Goal: Task Accomplishment & Management: Use online tool/utility

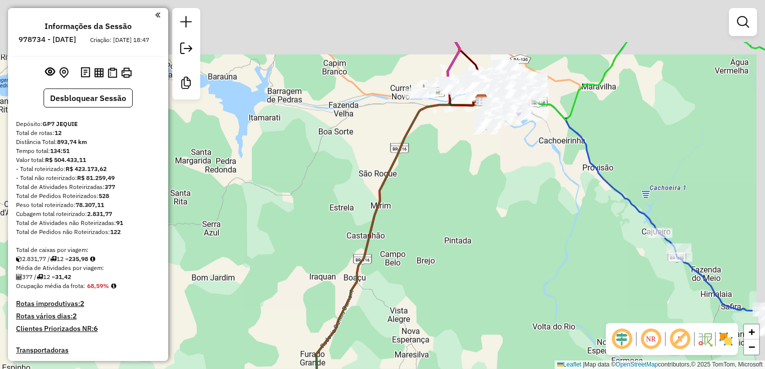
drag, startPoint x: 443, startPoint y: 163, endPoint x: 446, endPoint y: 151, distance: 12.3
click at [431, 172] on div "Janela de atendimento Grade de atendimento Capacidade Transportadoras Veículos …" at bounding box center [382, 184] width 765 height 369
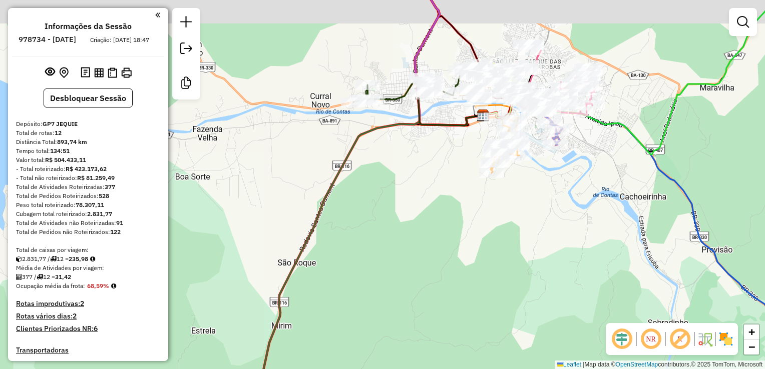
drag, startPoint x: 445, startPoint y: 169, endPoint x: 429, endPoint y: 196, distance: 31.4
click at [427, 203] on div "Janela de atendimento Grade de atendimento Capacidade Transportadoras Veículos …" at bounding box center [382, 184] width 765 height 369
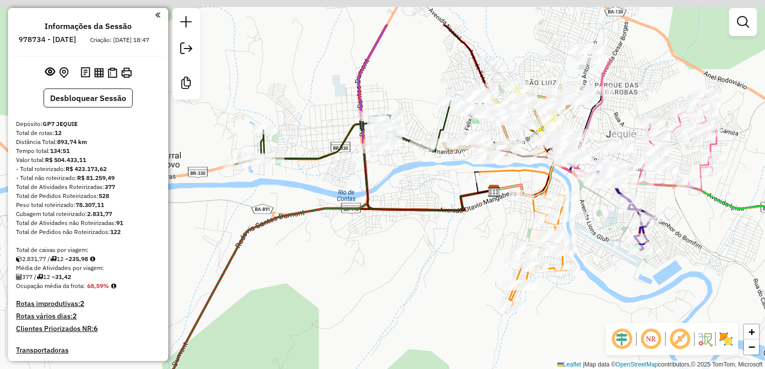
drag, startPoint x: 458, startPoint y: 191, endPoint x: 458, endPoint y: 201, distance: 10.5
click at [458, 201] on icon at bounding box center [429, 178] width 130 height 66
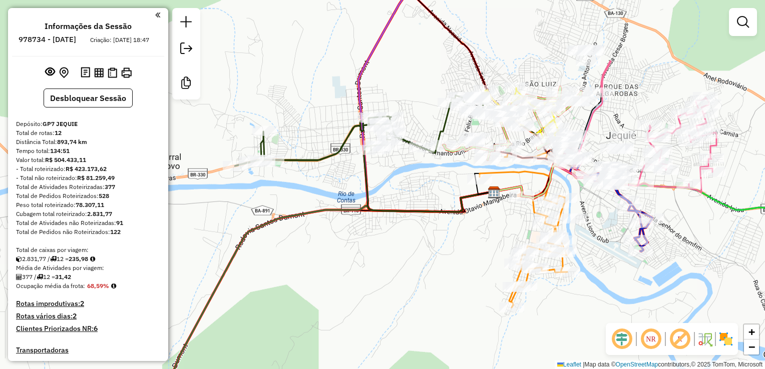
drag, startPoint x: 434, startPoint y: 206, endPoint x: 422, endPoint y: 213, distance: 13.7
click at [427, 216] on div "Janela de atendimento Grade de atendimento Capacidade Transportadoras Veículos …" at bounding box center [382, 184] width 765 height 369
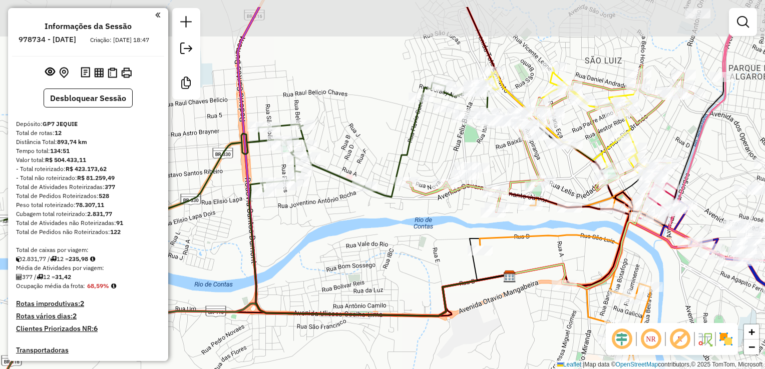
drag, startPoint x: 445, startPoint y: 199, endPoint x: 407, endPoint y: 243, distance: 58.2
click at [407, 243] on div "Janela de atendimento Grade de atendimento Capacidade Transportadoras Veículos …" at bounding box center [382, 184] width 765 height 369
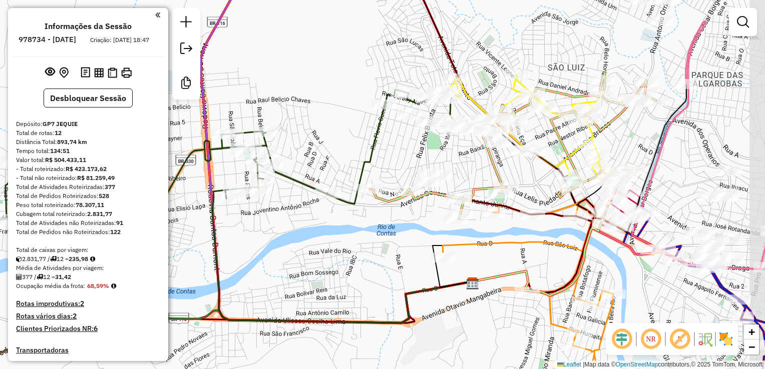
drag, startPoint x: 419, startPoint y: 236, endPoint x: 385, endPoint y: 243, distance: 34.9
click at [386, 243] on div "Janela de atendimento Grade de atendimento Capacidade Transportadoras Veículos …" at bounding box center [382, 184] width 765 height 369
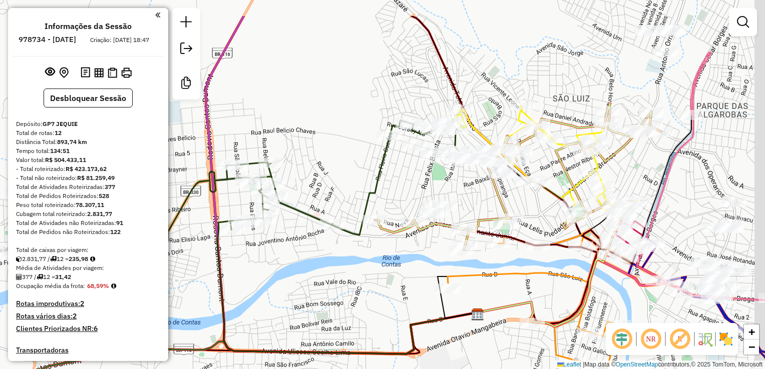
drag, startPoint x: 399, startPoint y: 219, endPoint x: 382, endPoint y: 273, distance: 56.7
click at [382, 273] on div "Janela de atendimento Grade de atendimento Capacidade Transportadoras Veículos …" at bounding box center [382, 184] width 765 height 369
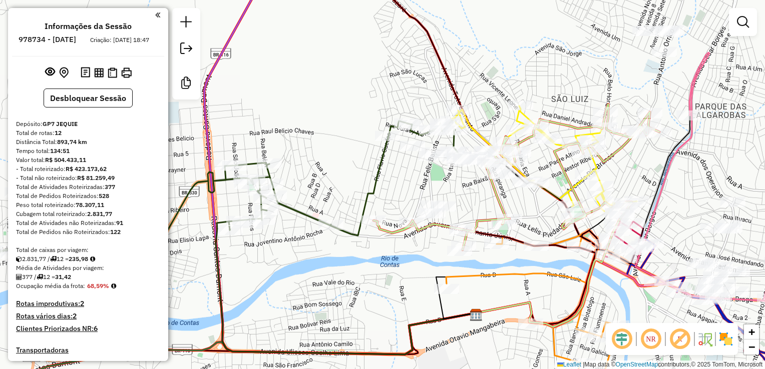
click at [689, 88] on icon at bounding box center [738, 179] width 206 height 253
select select "*********"
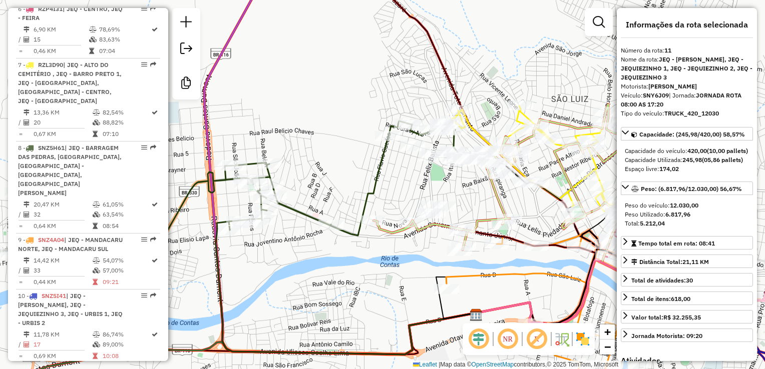
scroll to position [1038, 0]
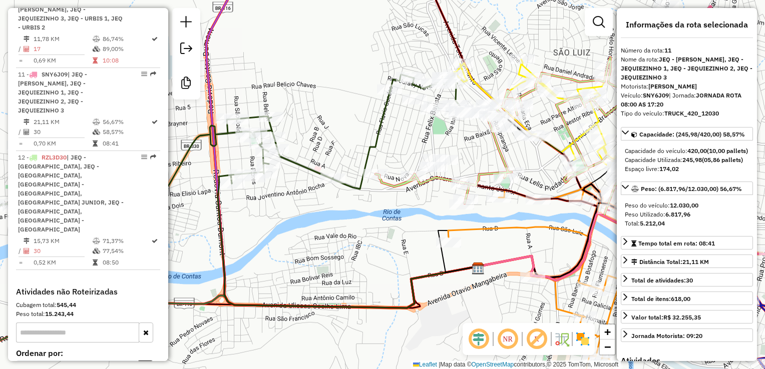
drag, startPoint x: 493, startPoint y: 152, endPoint x: 450, endPoint y: 152, distance: 43.1
click at [457, 154] on div "Janela de atendimento Grade de atendimento Capacidade Transportadoras Veículos …" at bounding box center [382, 184] width 765 height 369
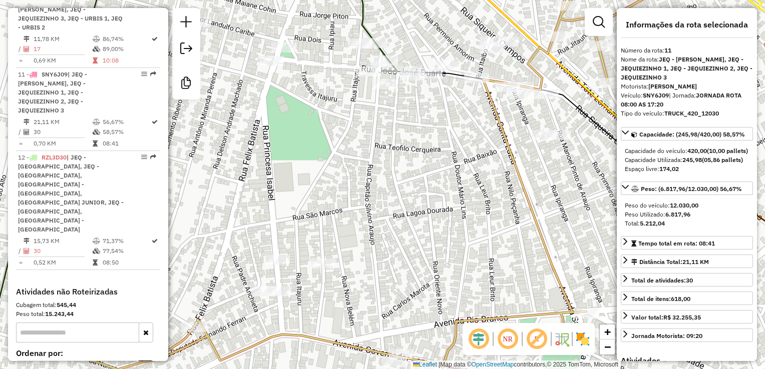
click at [441, 140] on div "Janela de atendimento Grade de atendimento Capacidade Transportadoras Veículos …" at bounding box center [382, 184] width 765 height 369
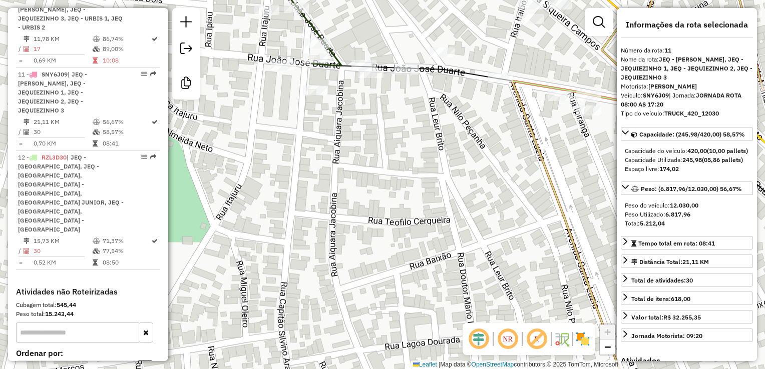
drag, startPoint x: 424, startPoint y: 141, endPoint x: 430, endPoint y: 172, distance: 32.0
click at [430, 172] on div "Janela de atendimento Grade de atendimento Capacidade Transportadoras Veículos …" at bounding box center [382, 184] width 765 height 369
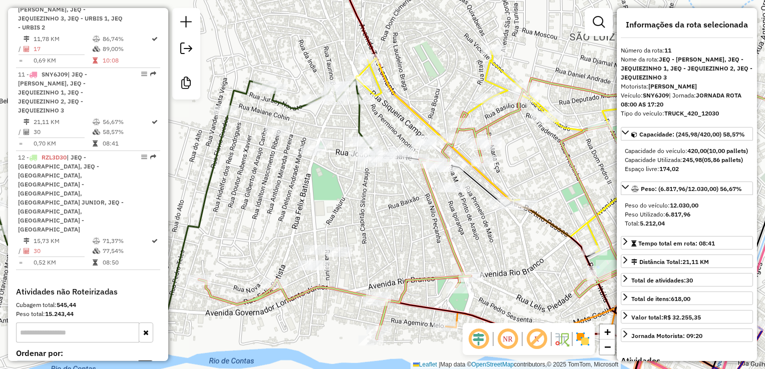
drag, startPoint x: 411, startPoint y: 191, endPoint x: 362, endPoint y: 194, distance: 48.2
click at [362, 194] on div "Janela de atendimento Grade de atendimento Capacidade Transportadoras Veículos …" at bounding box center [382, 184] width 765 height 369
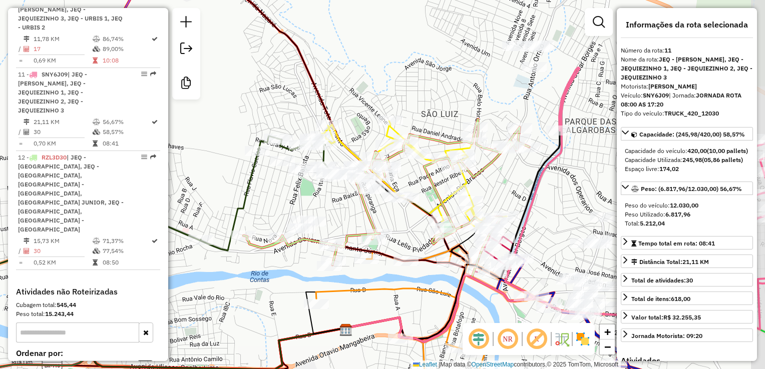
drag, startPoint x: 407, startPoint y: 203, endPoint x: 381, endPoint y: 204, distance: 25.5
click at [381, 204] on div "Janela de atendimento Grade de atendimento Capacidade Transportadoras Veículos …" at bounding box center [382, 184] width 765 height 369
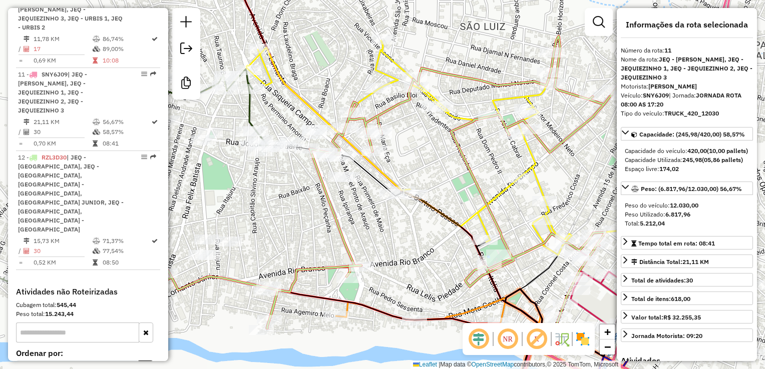
drag, startPoint x: 408, startPoint y: 231, endPoint x: 346, endPoint y: 216, distance: 62.9
click at [348, 218] on div "Janela de atendimento Grade de atendimento Capacidade Transportadoras Veículos …" at bounding box center [382, 184] width 765 height 369
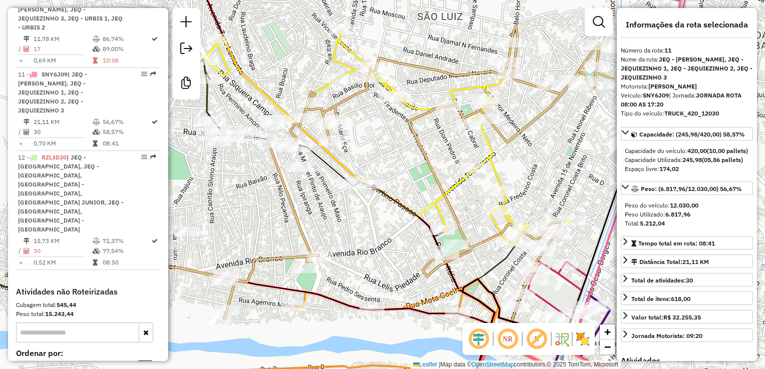
drag, startPoint x: 452, startPoint y: 161, endPoint x: 431, endPoint y: 163, distance: 21.6
click at [431, 163] on div "Janela de atendimento Grade de atendimento Capacidade Transportadoras Veículos …" at bounding box center [382, 184] width 765 height 369
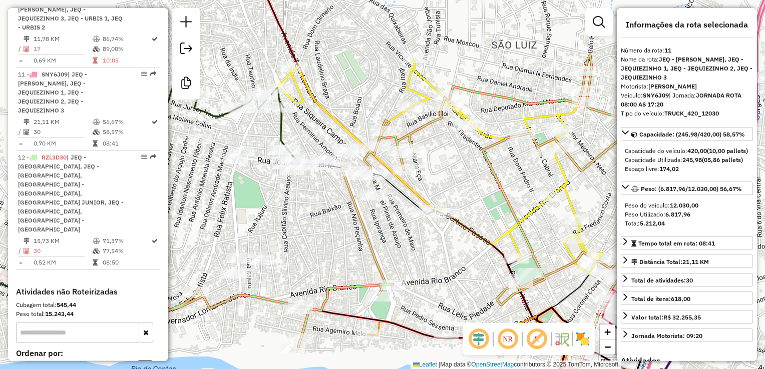
drag, startPoint x: 371, startPoint y: 205, endPoint x: 348, endPoint y: 230, distance: 33.0
click at [348, 230] on icon at bounding box center [407, 201] width 572 height 293
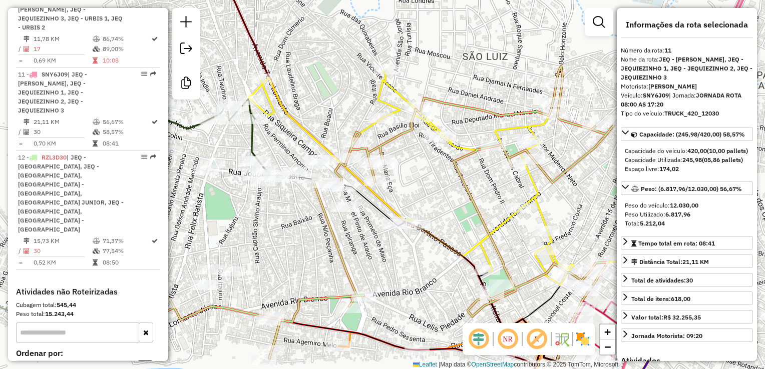
drag, startPoint x: 350, startPoint y: 253, endPoint x: 293, endPoint y: 253, distance: 57.1
click at [294, 255] on icon at bounding box center [378, 212] width 572 height 293
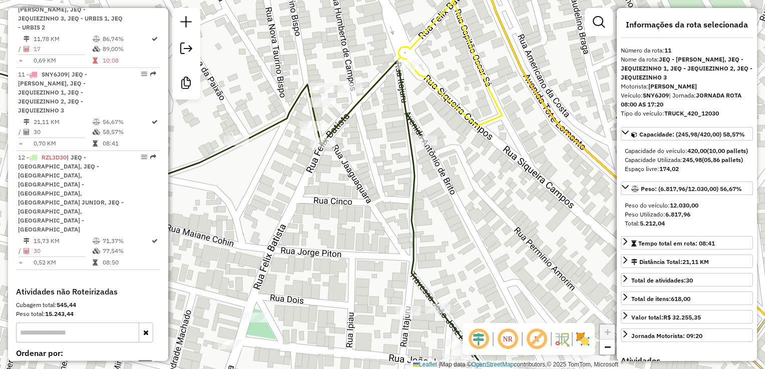
drag, startPoint x: 367, startPoint y: 147, endPoint x: 372, endPoint y: 105, distance: 41.9
click at [372, 105] on div "Rota 12 - Placa RZL3D30 3999 - VARANDA BP LOUNGE E Janela de atendimento Grade …" at bounding box center [382, 184] width 765 height 369
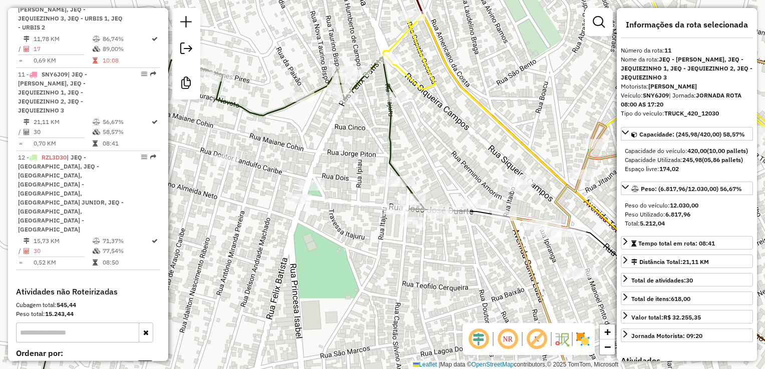
drag, startPoint x: 352, startPoint y: 149, endPoint x: 340, endPoint y: 121, distance: 30.5
click at [340, 123] on div "Rota 12 - Placa RZL3D30 3999 - VARANDA BP LOUNGE E Janela de atendimento Grade …" at bounding box center [382, 184] width 765 height 369
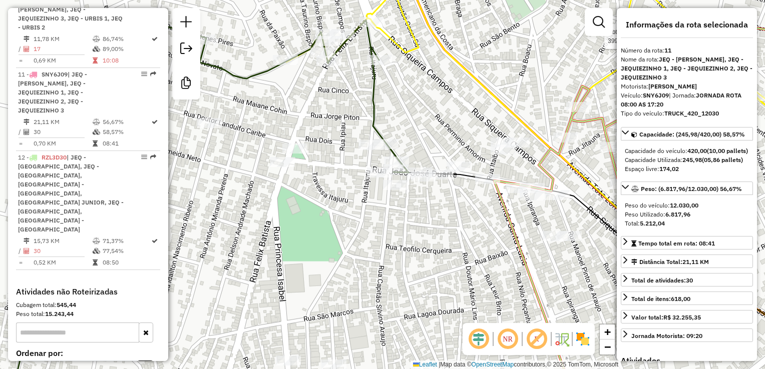
drag, startPoint x: 323, startPoint y: 127, endPoint x: 319, endPoint y: 104, distance: 23.4
click at [316, 102] on div "Rota 12 - Placa RZL3D30 3999 - VARANDA BP LOUNGE E Janela de atendimento Grade …" at bounding box center [382, 184] width 765 height 369
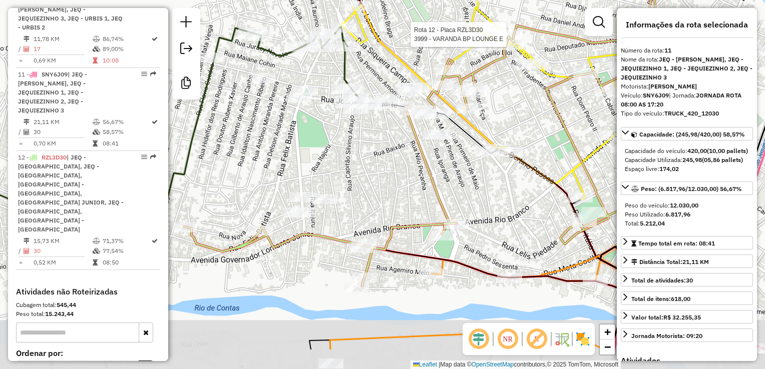
drag, startPoint x: 335, startPoint y: 175, endPoint x: 312, endPoint y: 106, distance: 72.7
click at [312, 109] on div "Rota 12 - Placa RZL3D30 3999 - VARANDA BP LOUNGE E Janela de atendimento Grade …" at bounding box center [382, 184] width 765 height 369
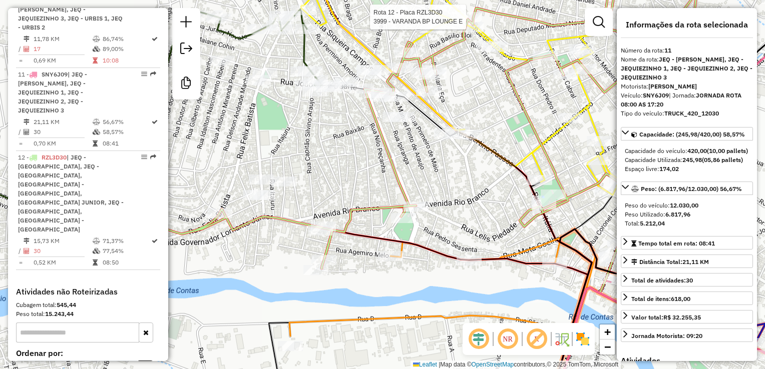
click at [385, 141] on icon at bounding box center [430, 122] width 572 height 293
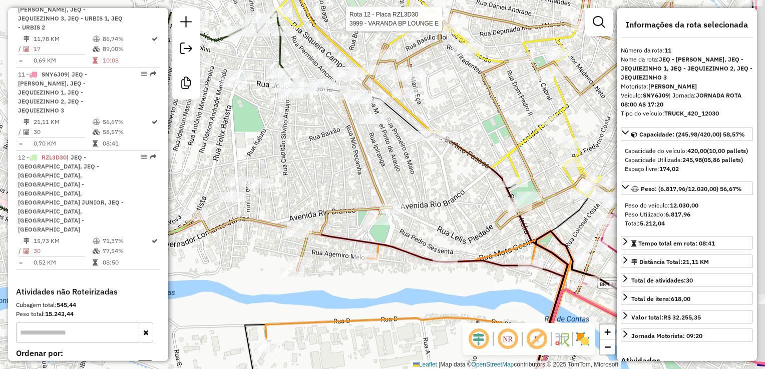
drag, startPoint x: 356, startPoint y: 143, endPoint x: 351, endPoint y: 138, distance: 7.1
click at [351, 139] on icon at bounding box center [406, 124] width 572 height 293
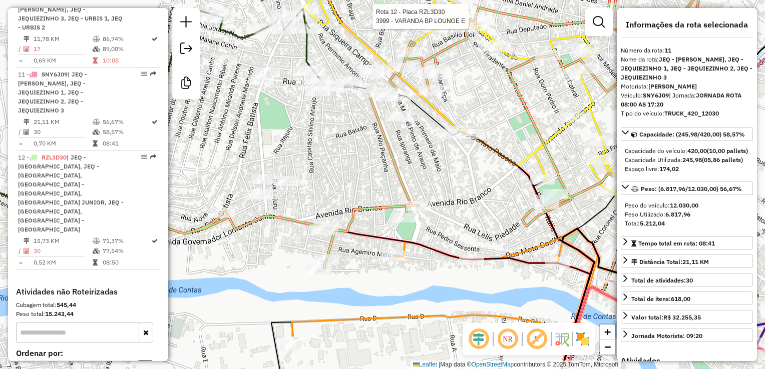
drag, startPoint x: 313, startPoint y: 139, endPoint x: 314, endPoint y: 158, distance: 18.6
click at [314, 158] on div "Rota 12 - Placa RZL3D30 3999 - VARANDA BP LOUNGE E Janela de atendimento Grade …" at bounding box center [382, 184] width 765 height 369
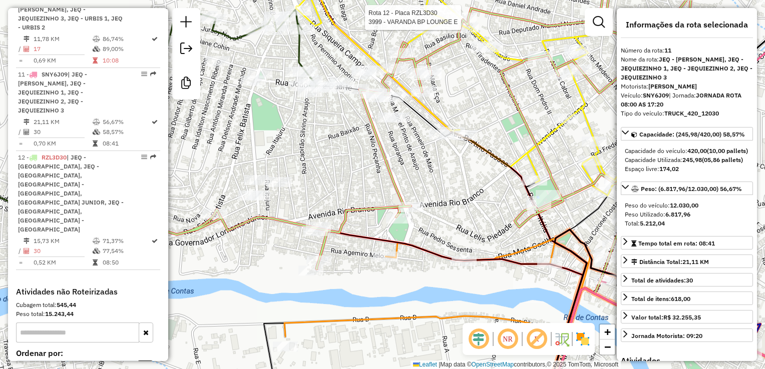
drag, startPoint x: 350, startPoint y: 160, endPoint x: 318, endPoint y: 162, distance: 32.1
click at [318, 162] on div "Rota 12 - Placa RZL3D30 3999 - VARANDA BP LOUNGE E Janela de atendimento Grade …" at bounding box center [382, 184] width 765 height 369
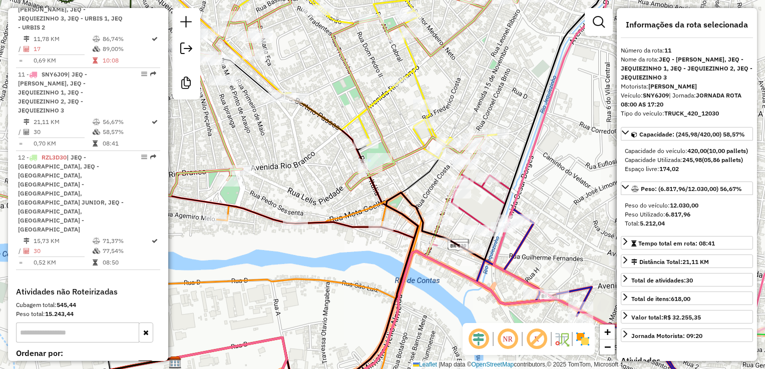
drag, startPoint x: 315, startPoint y: 192, endPoint x: 419, endPoint y: 187, distance: 103.8
click at [419, 187] on div "Rota 12 - Placa RZL3D30 3999 - VARANDA BP LOUNGE E Janela de atendimento Grade …" at bounding box center [382, 184] width 765 height 369
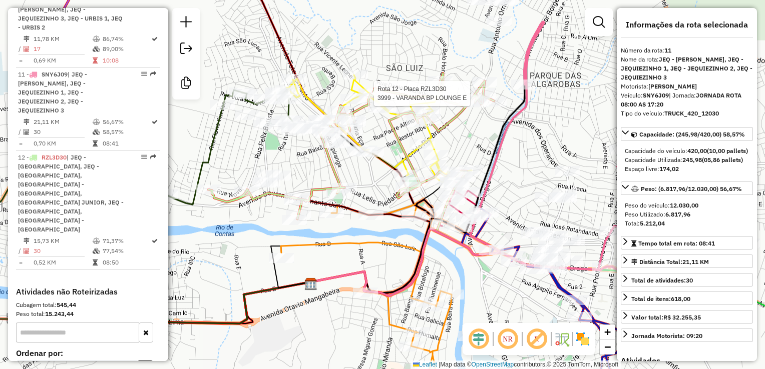
drag, startPoint x: 368, startPoint y: 181, endPoint x: 362, endPoint y: 194, distance: 13.9
click at [362, 194] on div "Rota 12 - Placa RZL3D30 3999 - VARANDA BP LOUNGE E Janela de atendimento Grade …" at bounding box center [382, 184] width 765 height 369
